Goal: Navigation & Orientation: Find specific page/section

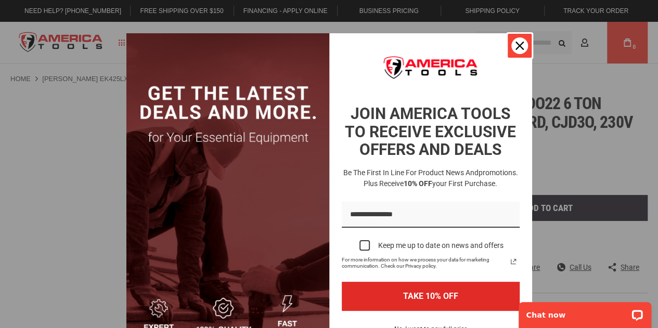
click at [516, 46] on icon "close icon" at bounding box center [520, 46] width 8 height 8
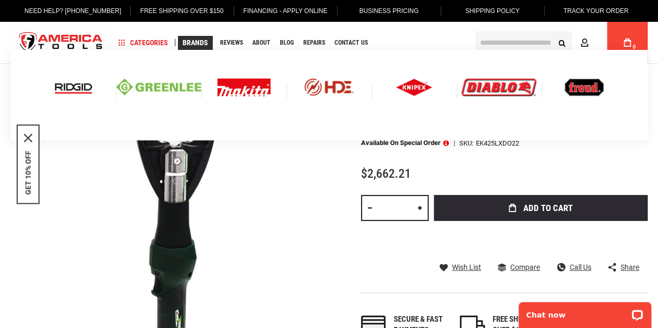
click at [182, 88] on img at bounding box center [159, 87] width 85 height 17
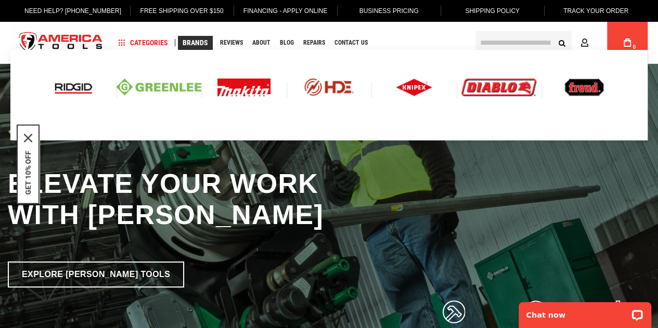
click at [186, 85] on img at bounding box center [159, 87] width 85 height 17
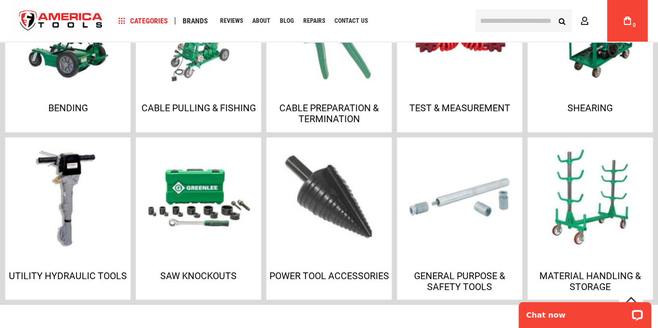
scroll to position [877, 0]
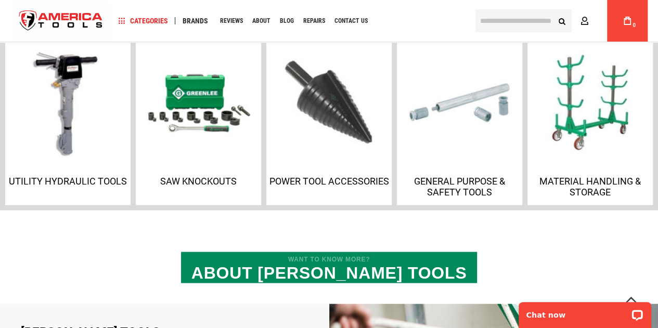
click at [62, 108] on img at bounding box center [67, 102] width 112 height 112
